Goal: Information Seeking & Learning: Compare options

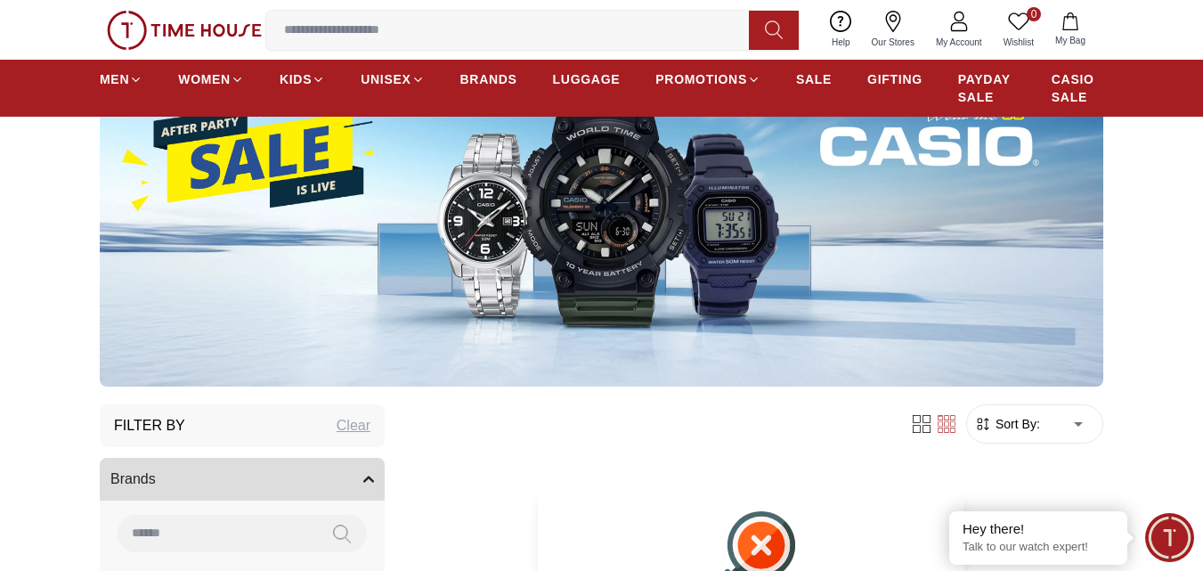
scroll to position [89, 0]
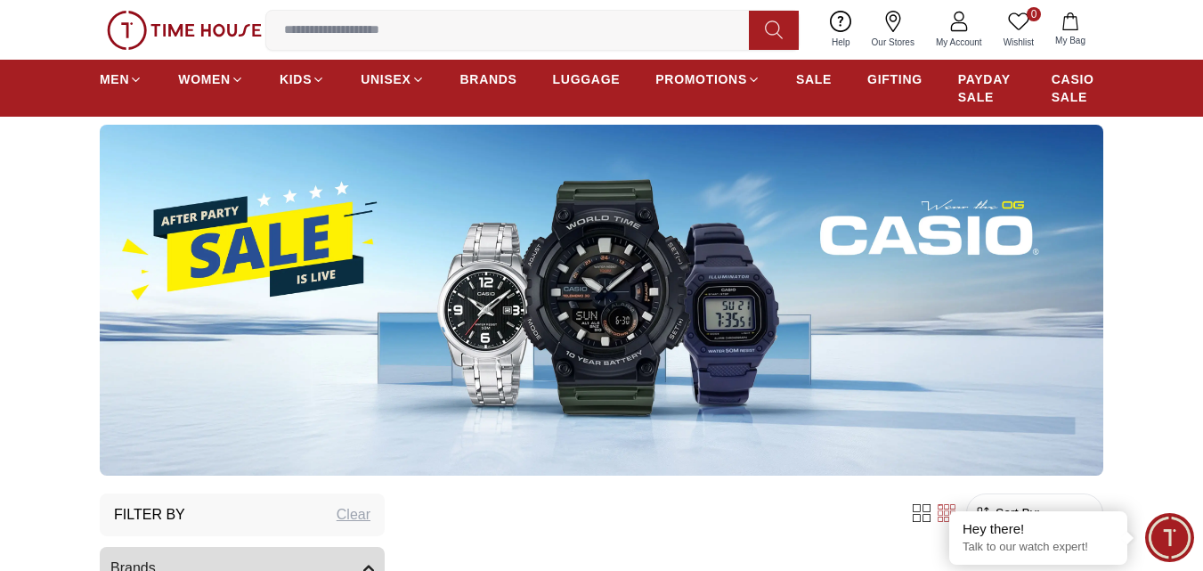
click at [314, 256] on img at bounding box center [602, 300] width 1004 height 351
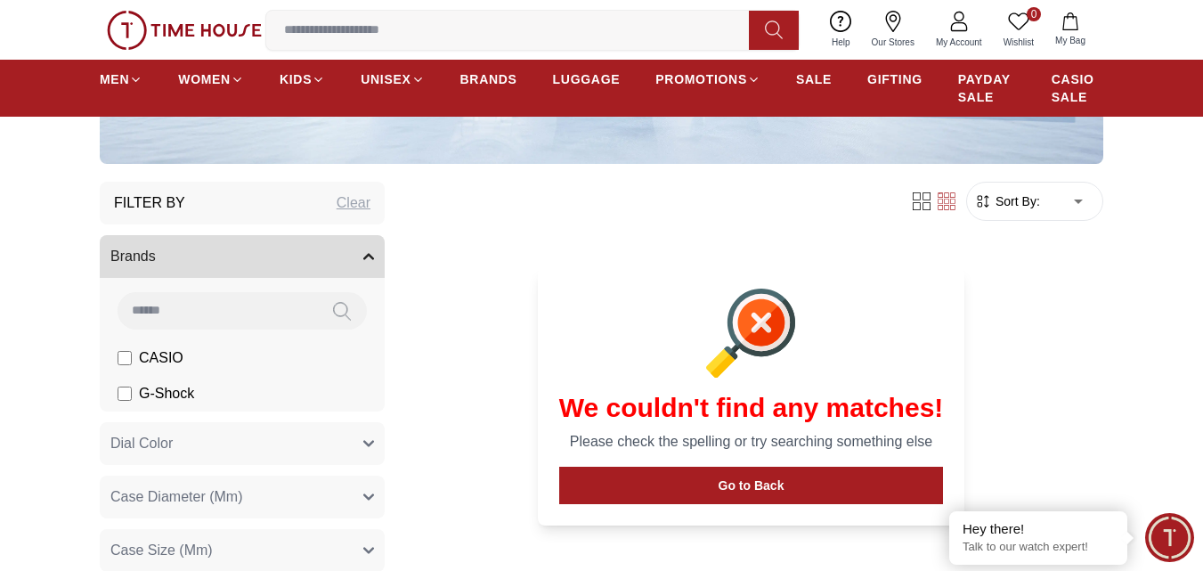
scroll to position [356, 0]
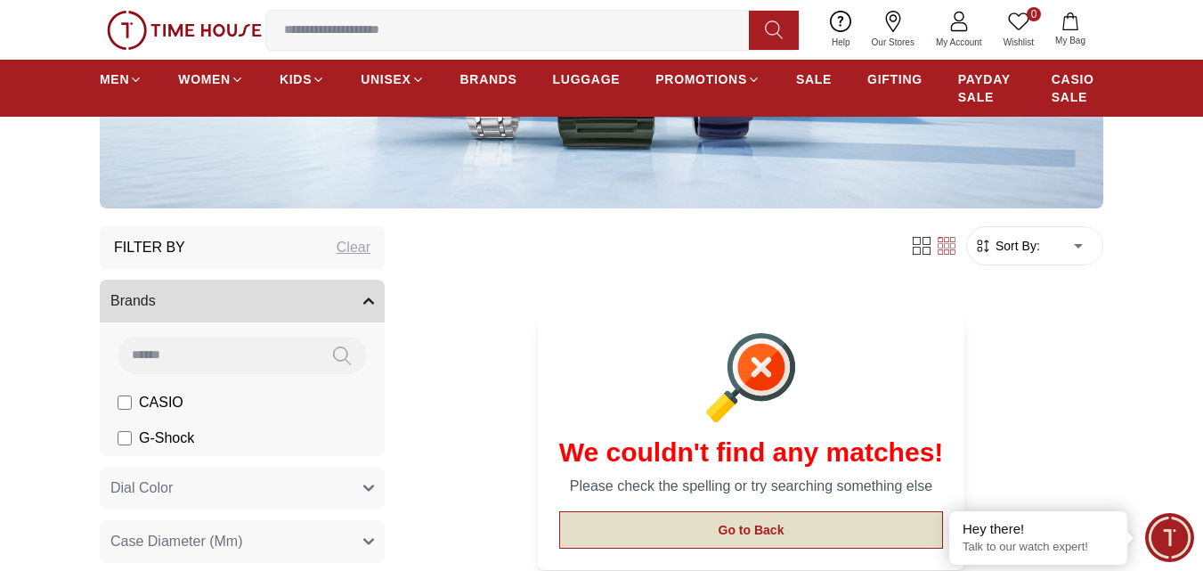
click at [860, 536] on button "Go to Back" at bounding box center [751, 529] width 385 height 37
click at [779, 533] on button "Go to Back" at bounding box center [751, 529] width 385 height 37
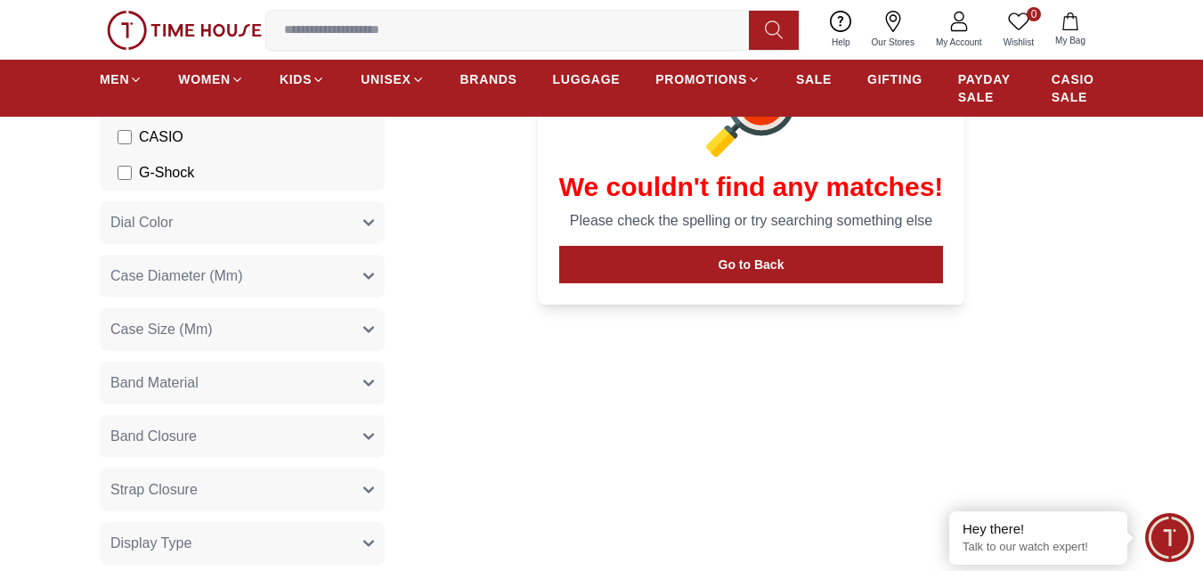
scroll to position [623, 0]
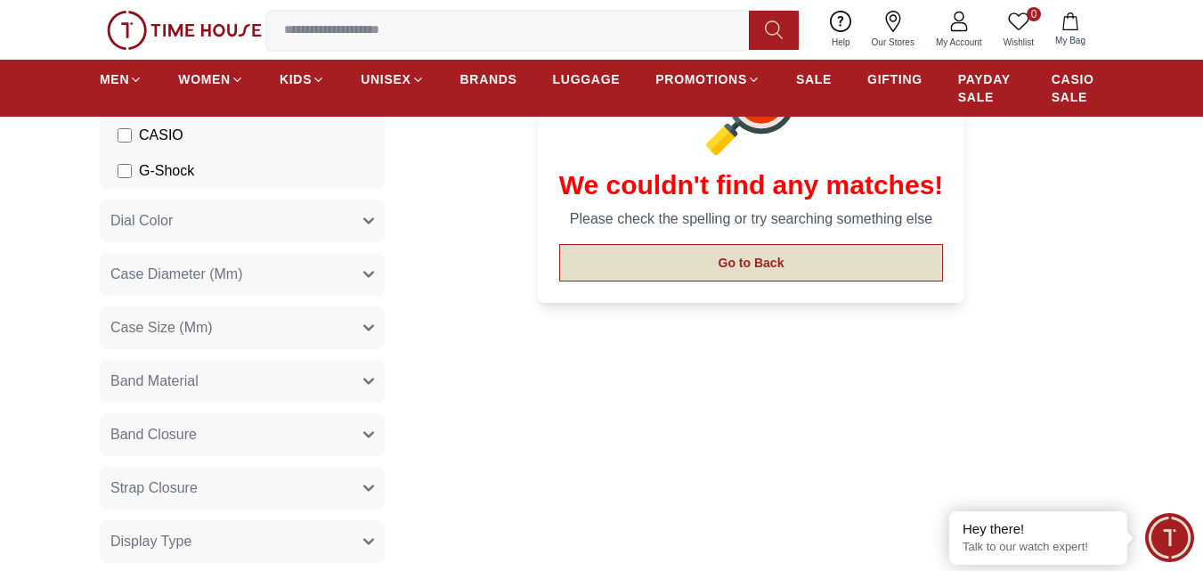
click at [775, 264] on button "Go to Back" at bounding box center [751, 262] width 385 height 37
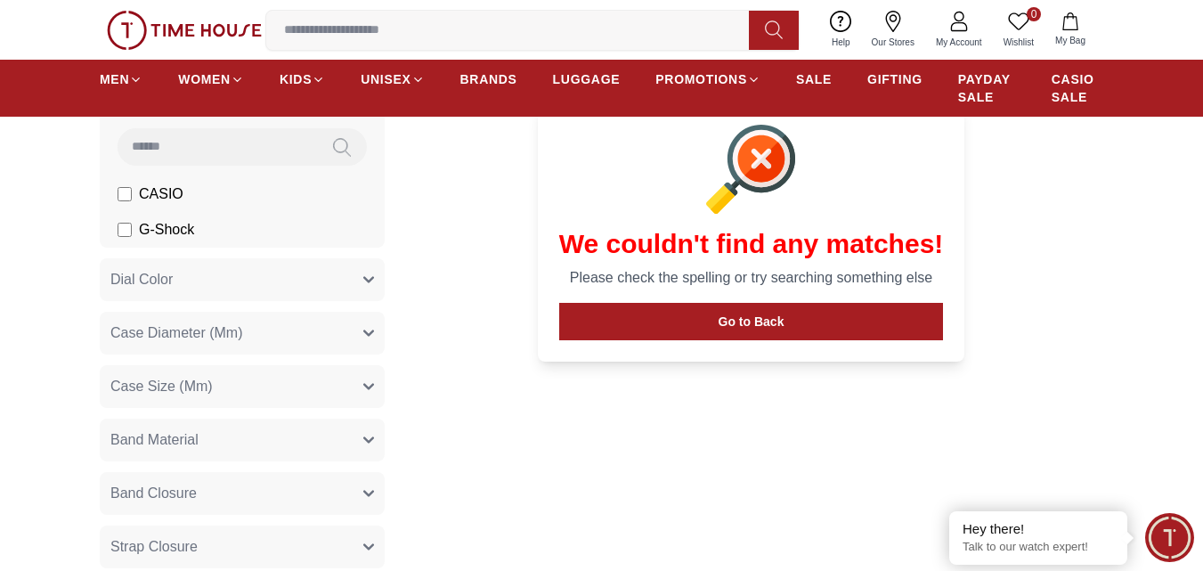
scroll to position [445, 0]
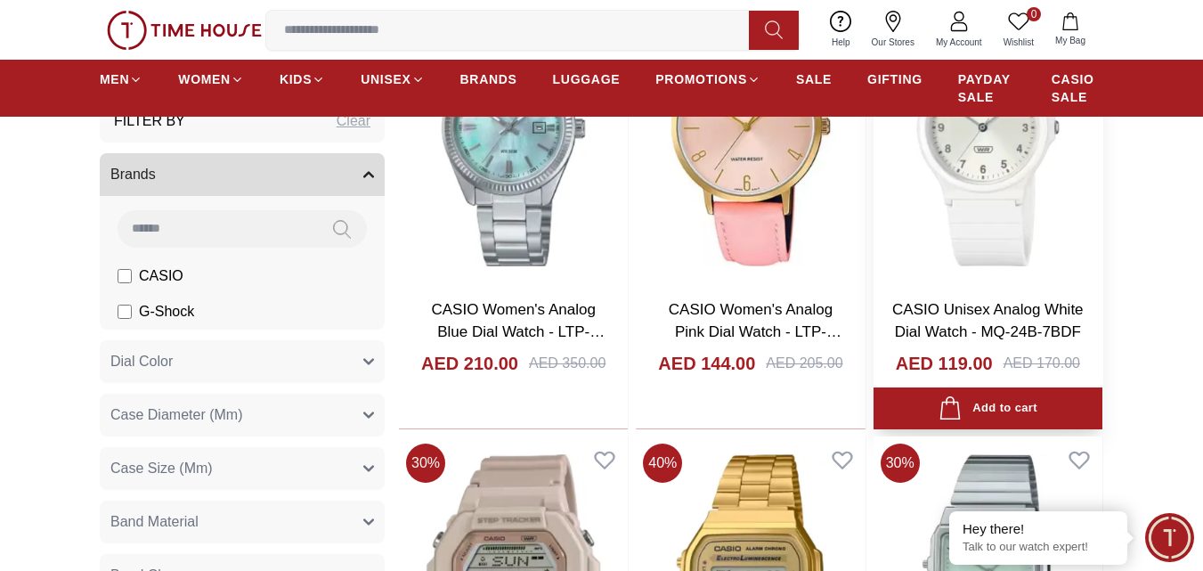
scroll to position [891, 0]
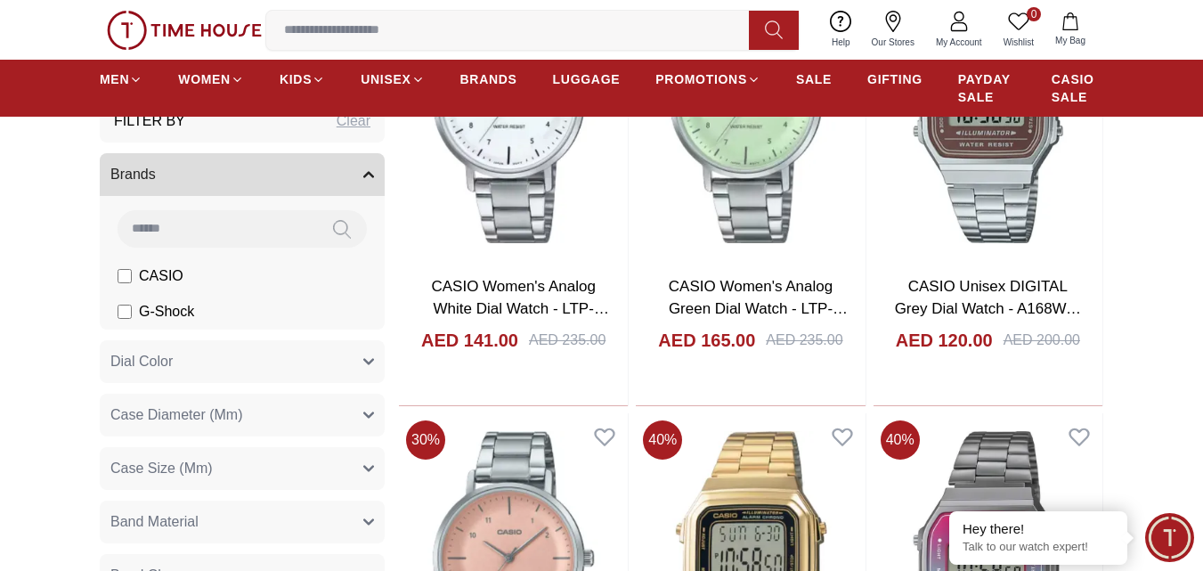
scroll to position [2672, 0]
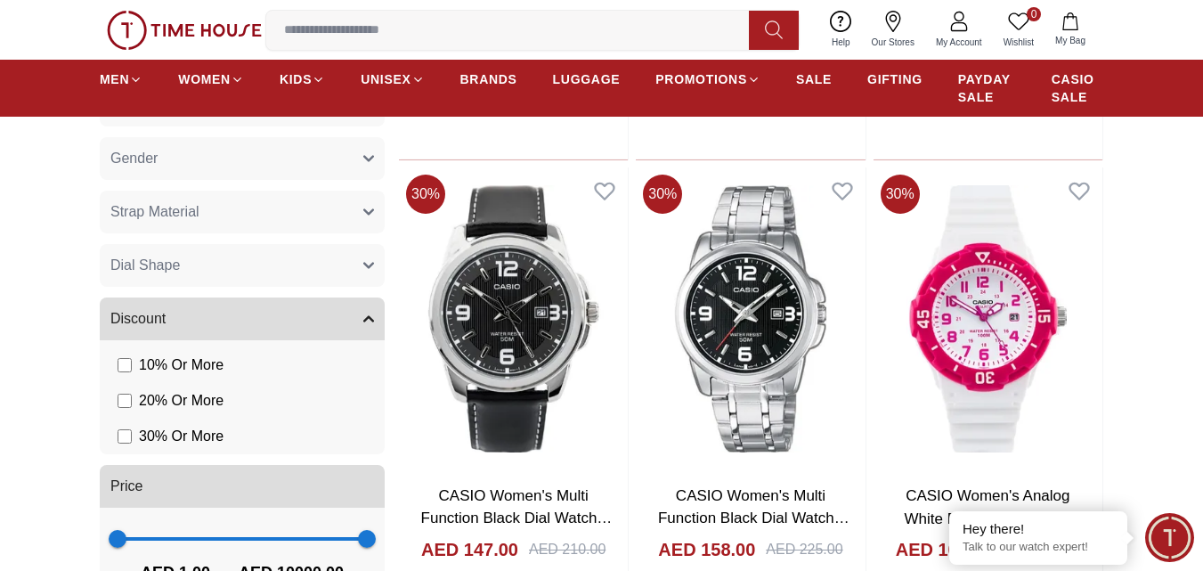
scroll to position [5166, 0]
